Goal: Task Accomplishment & Management: Manage account settings

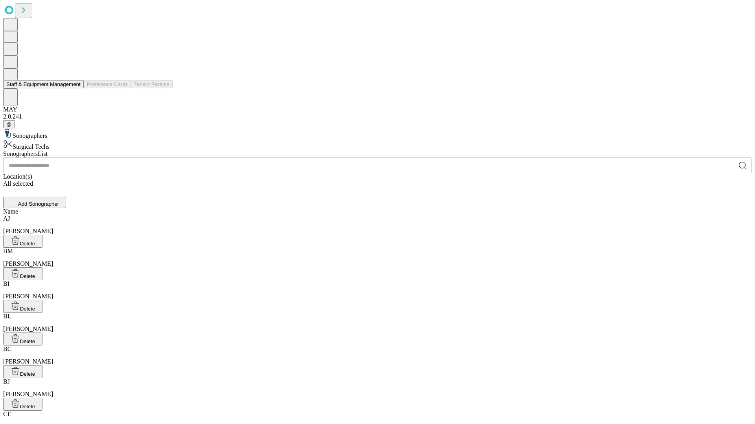
click at [75, 88] on button "Staff & Equipment Management" at bounding box center [43, 84] width 81 height 8
